Goal: Register for event/course

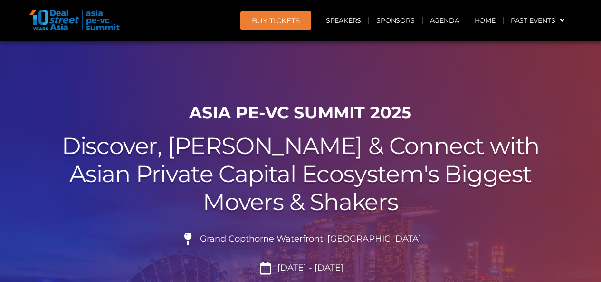
scroll to position [142, 0]
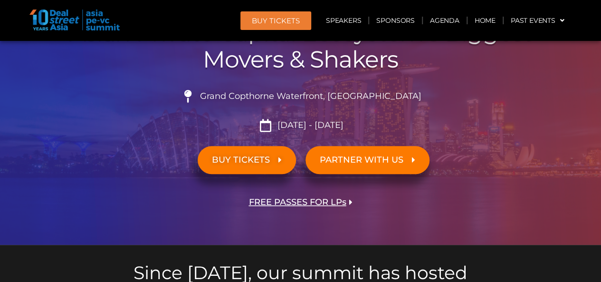
click at [224, 210] on div "ASIA PE-VC Summit 2025 Discover, Learn & Connect with Asian Private Capital Eco…" at bounding box center [300, 99] width 541 height 289
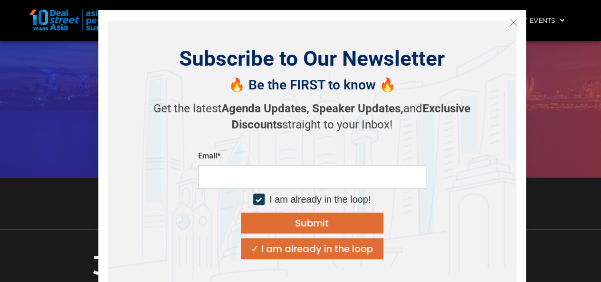
scroll to position [285, 0]
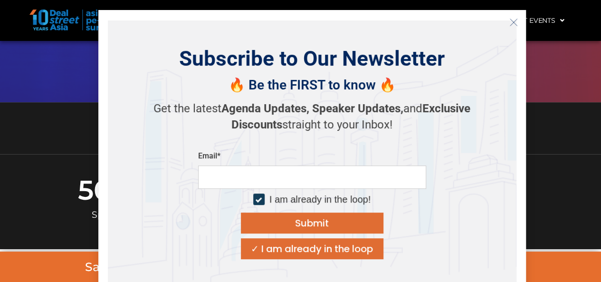
drag, startPoint x: 518, startPoint y: 29, endPoint x: 524, endPoint y: 34, distance: 7.8
click at [518, 30] on div "Subscribe to Our Newsletter 🔥 Be the FIRST to know 🔥 Get the latest Agenda Upda…" at bounding box center [311, 152] width 427 height 285
click at [516, 20] on button "Close" at bounding box center [513, 22] width 15 height 15
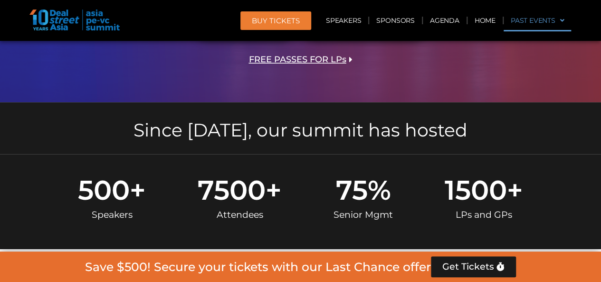
click at [516, 20] on link "Past Events" at bounding box center [537, 20] width 68 height 22
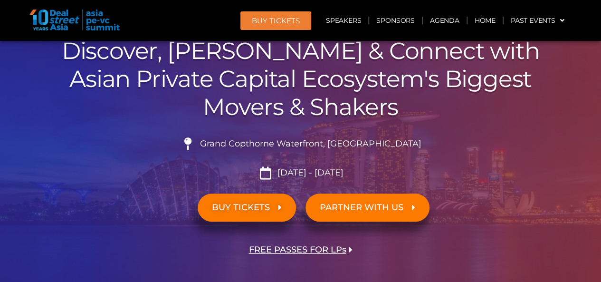
click at [234, 208] on span "BUY TICKETS" at bounding box center [241, 207] width 58 height 9
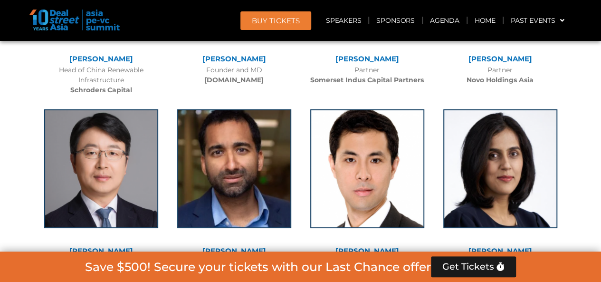
scroll to position [3371, 0]
